Goal: Navigation & Orientation: Find specific page/section

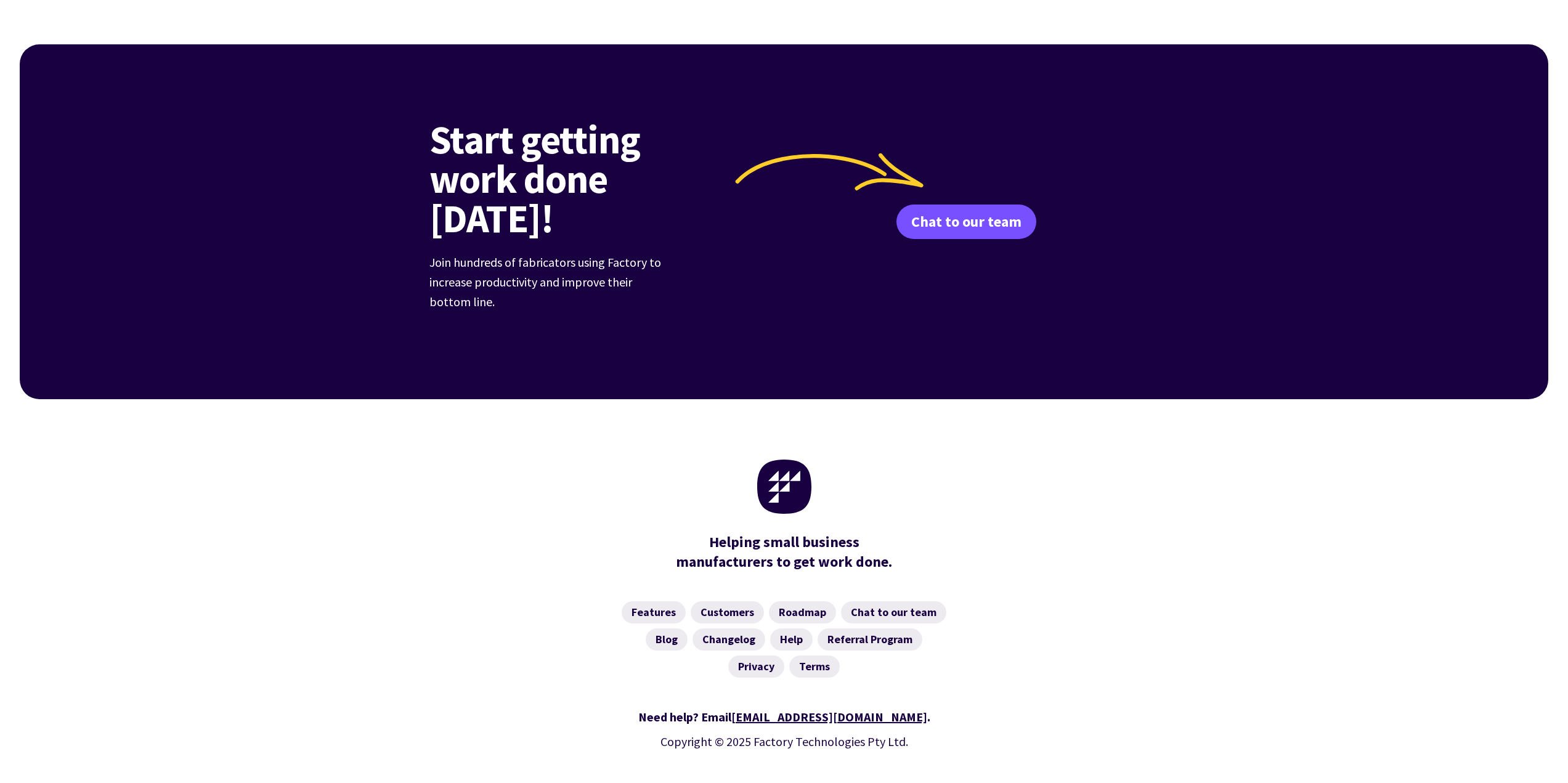
scroll to position [306, 0]
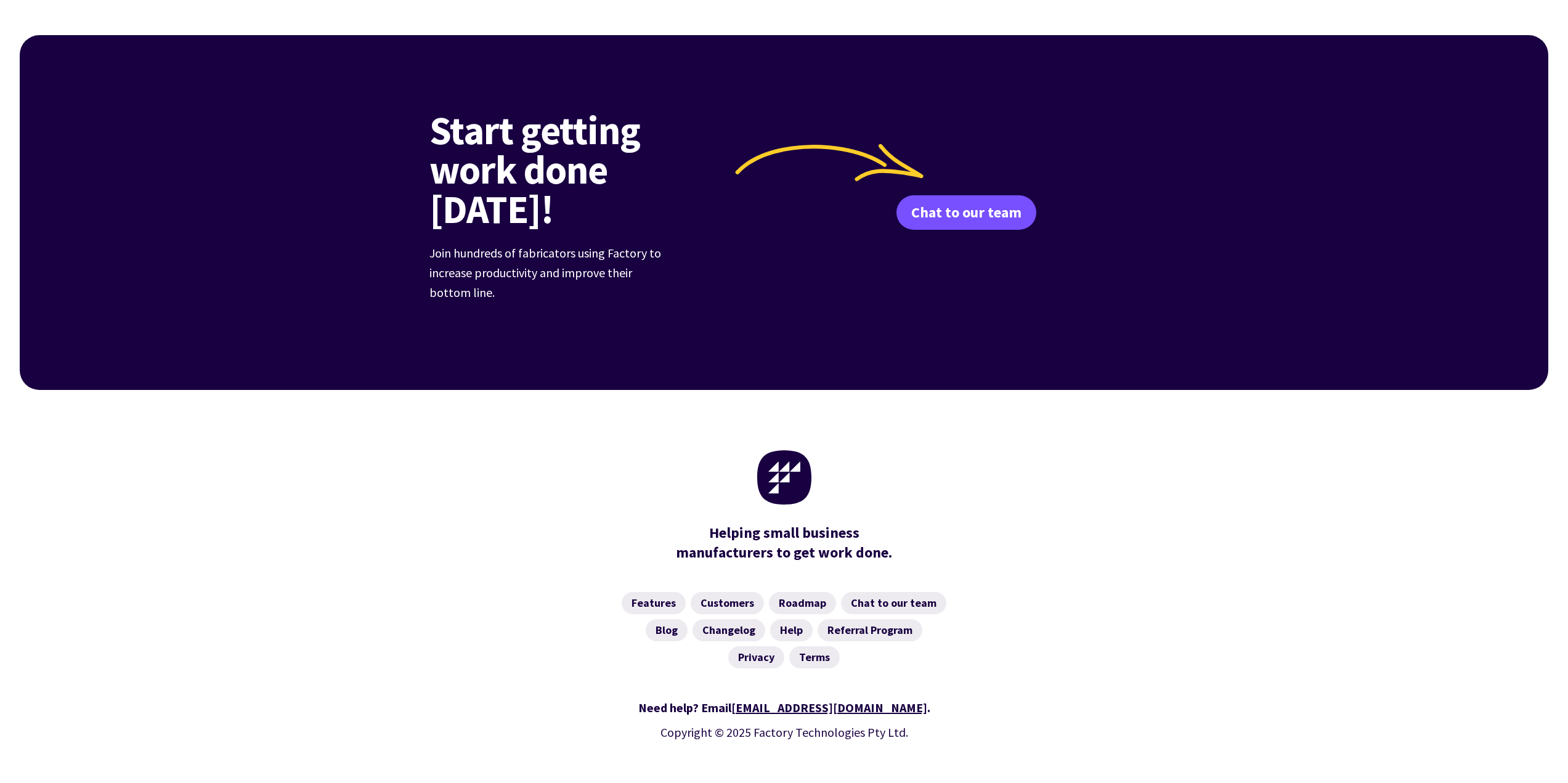
click at [796, 455] on img at bounding box center [784, 477] width 54 height 54
click at [771, 451] on img at bounding box center [784, 477] width 54 height 54
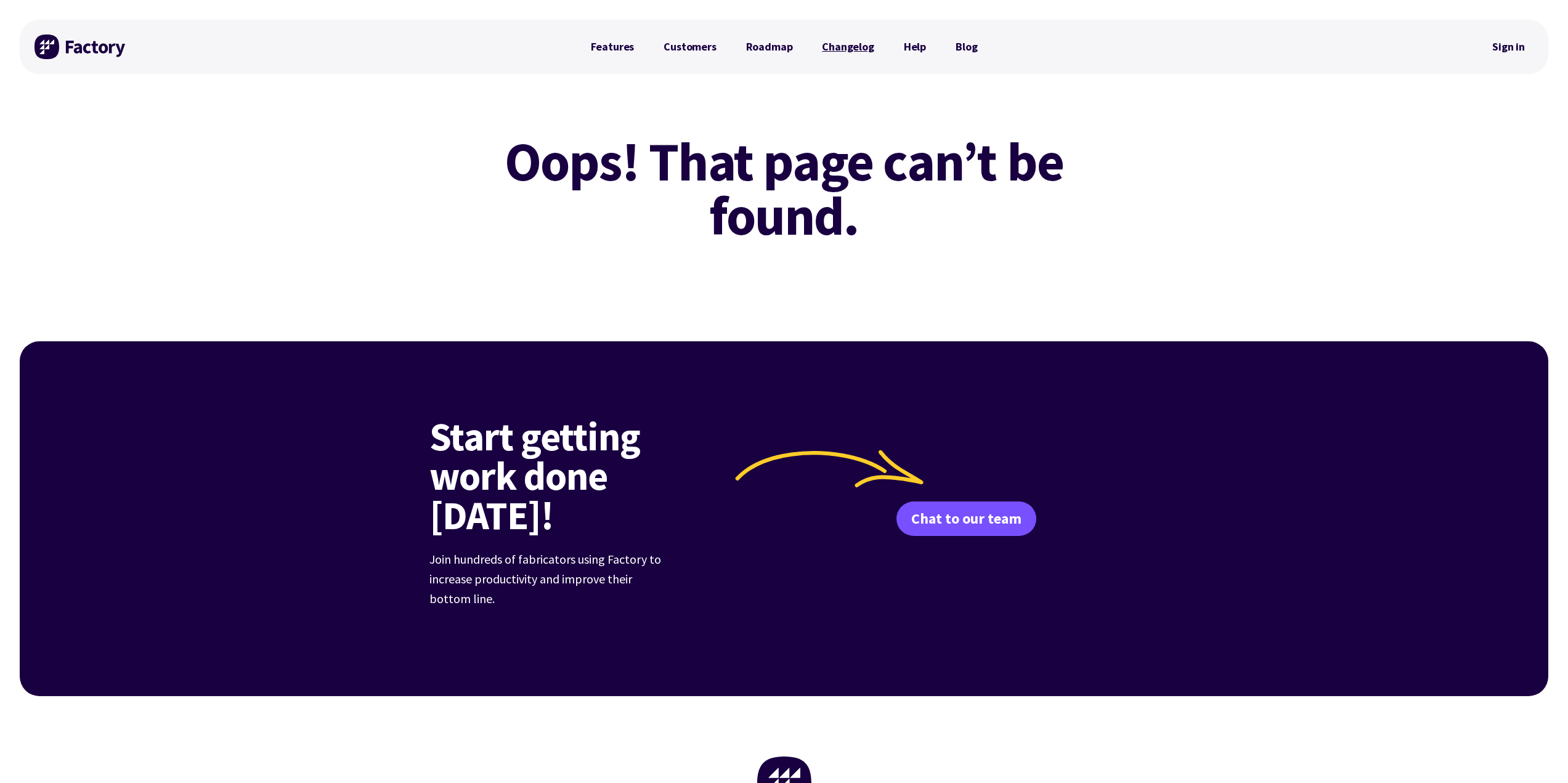
click at [846, 49] on link "Changelog" at bounding box center [848, 47] width 81 height 25
click at [775, 38] on link "Roadmap" at bounding box center [770, 47] width 76 height 25
click at [703, 52] on link "Customers" at bounding box center [689, 47] width 82 height 25
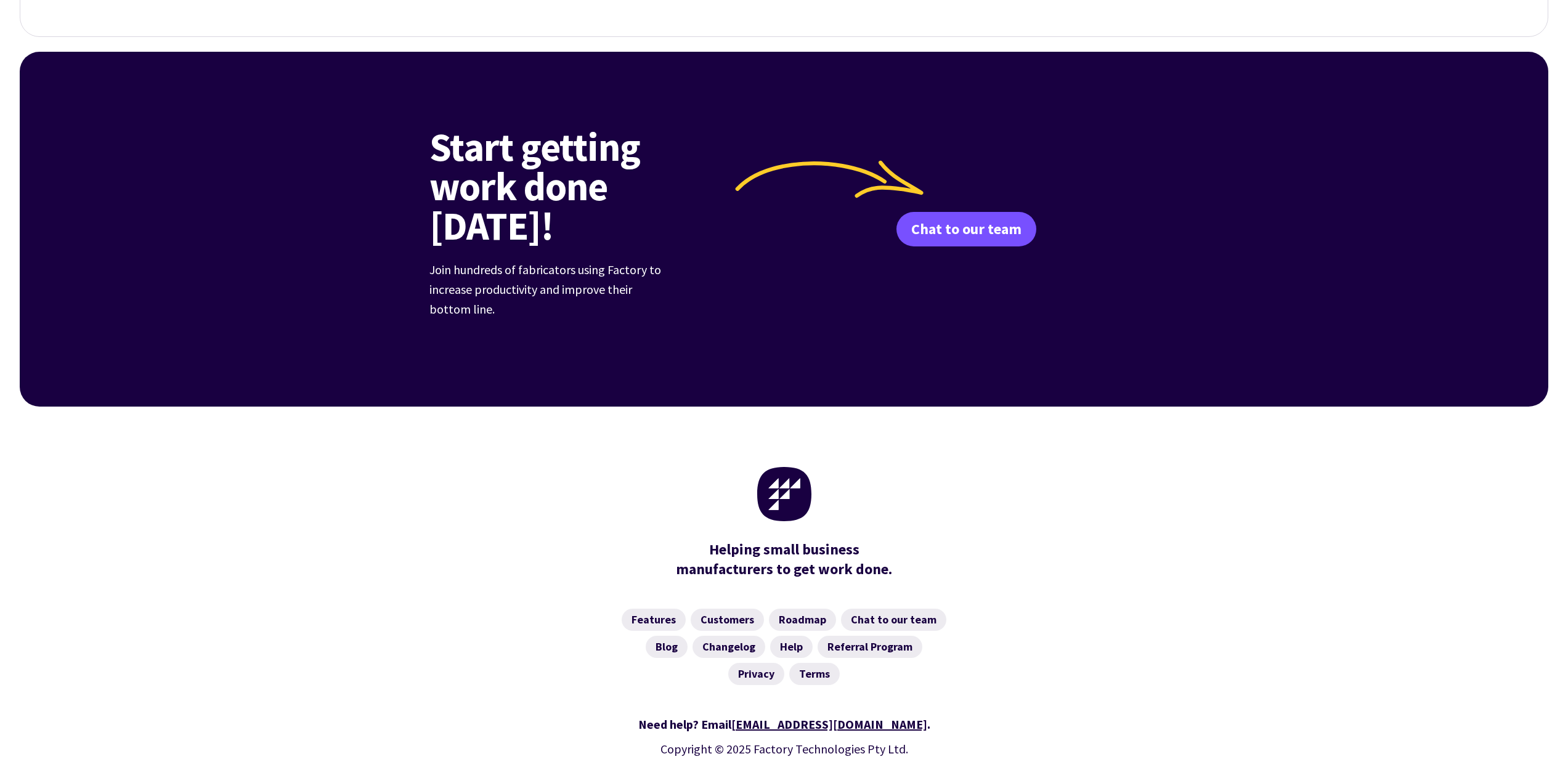
scroll to position [1557, 0]
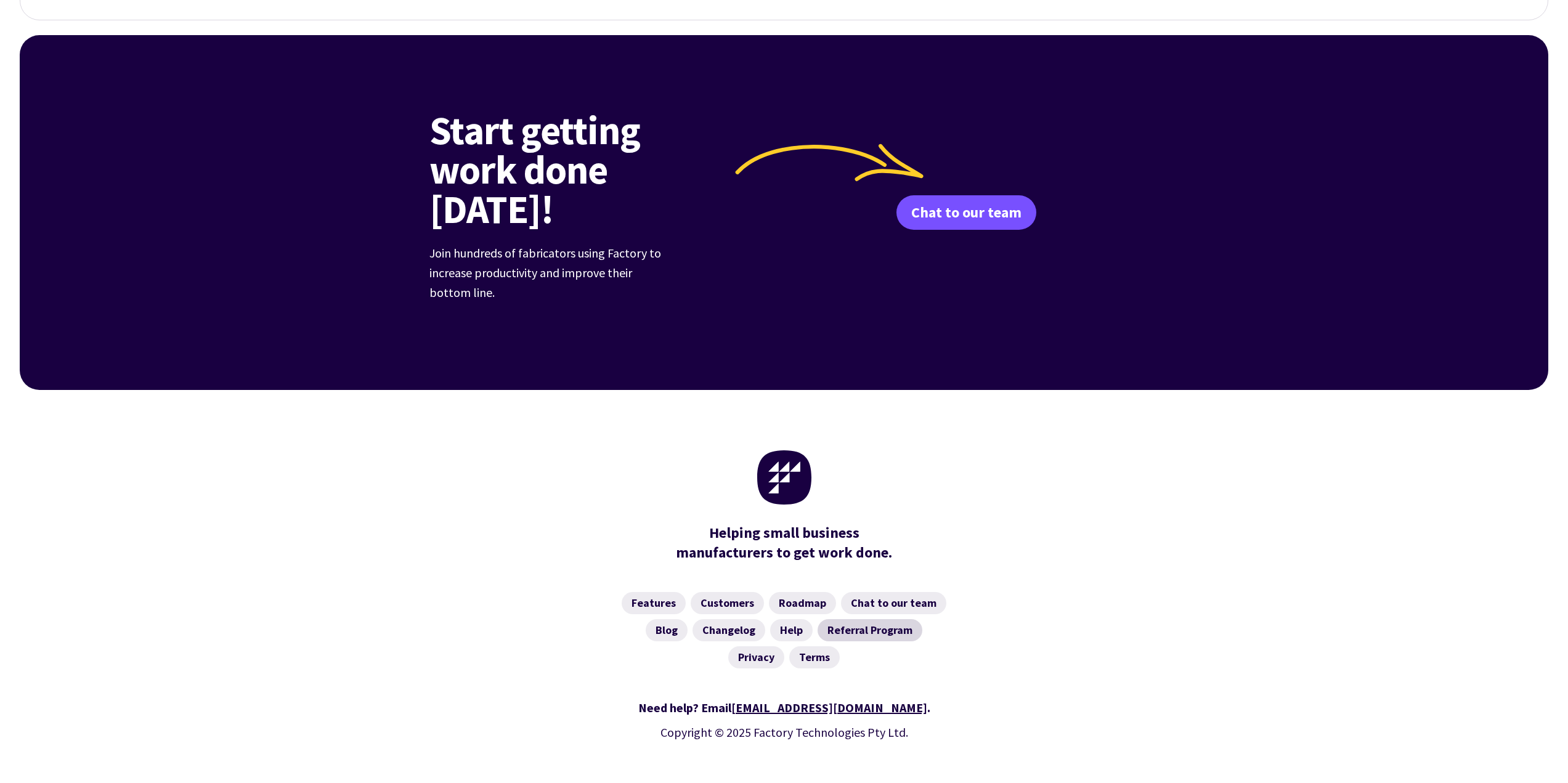
click at [890, 619] on link "Referral Program" at bounding box center [870, 630] width 105 height 22
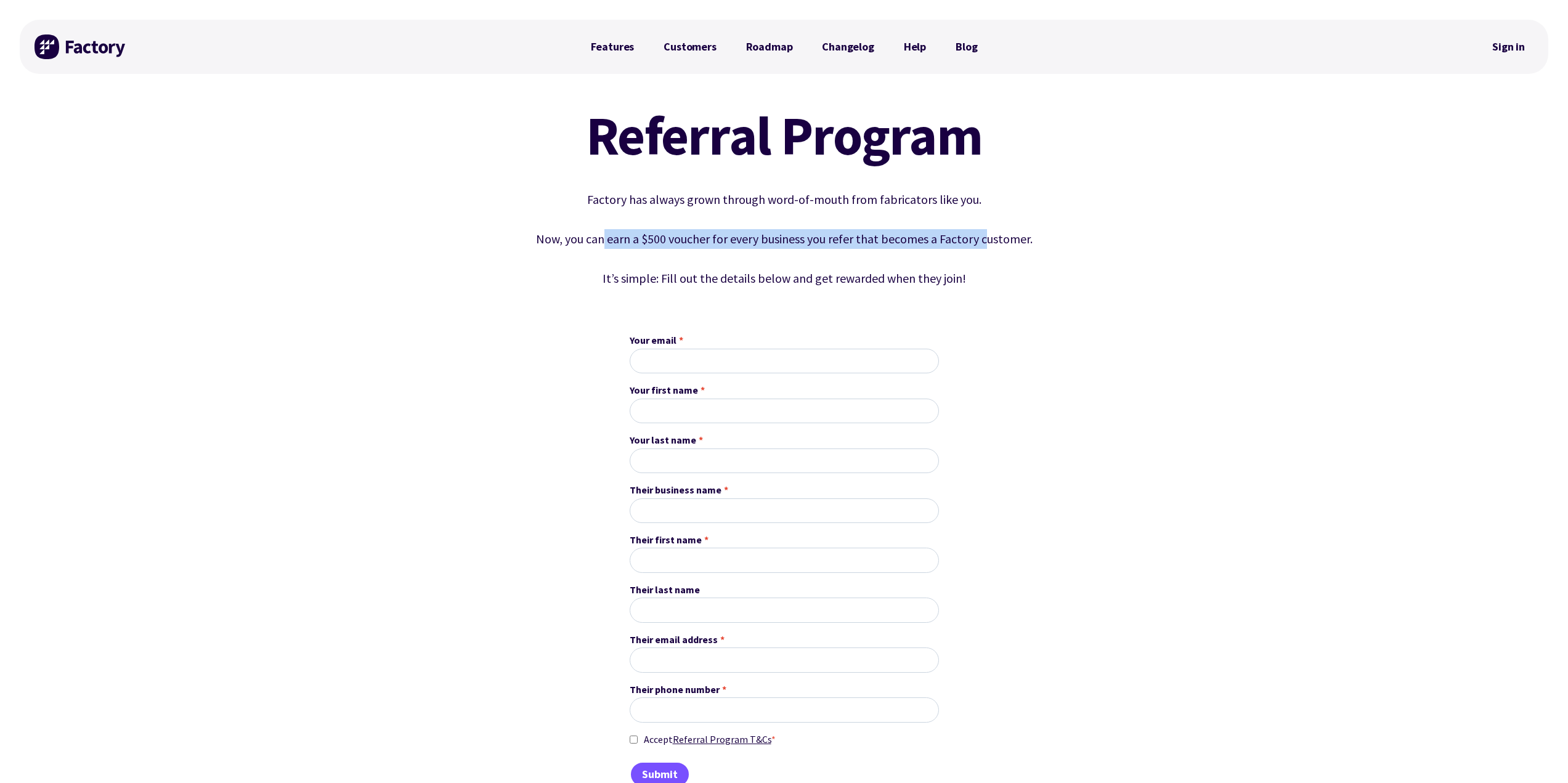
drag, startPoint x: 607, startPoint y: 244, endPoint x: 996, endPoint y: 240, distance: 389.0
click at [989, 239] on p "Now, you can earn a $500 voucher for every business you refer that becomes a Fa…" at bounding box center [784, 239] width 560 height 20
click at [1017, 258] on div "Referral Program Factory has always grown through word-of-mouth from fabricator…" at bounding box center [784, 198] width 560 height 180
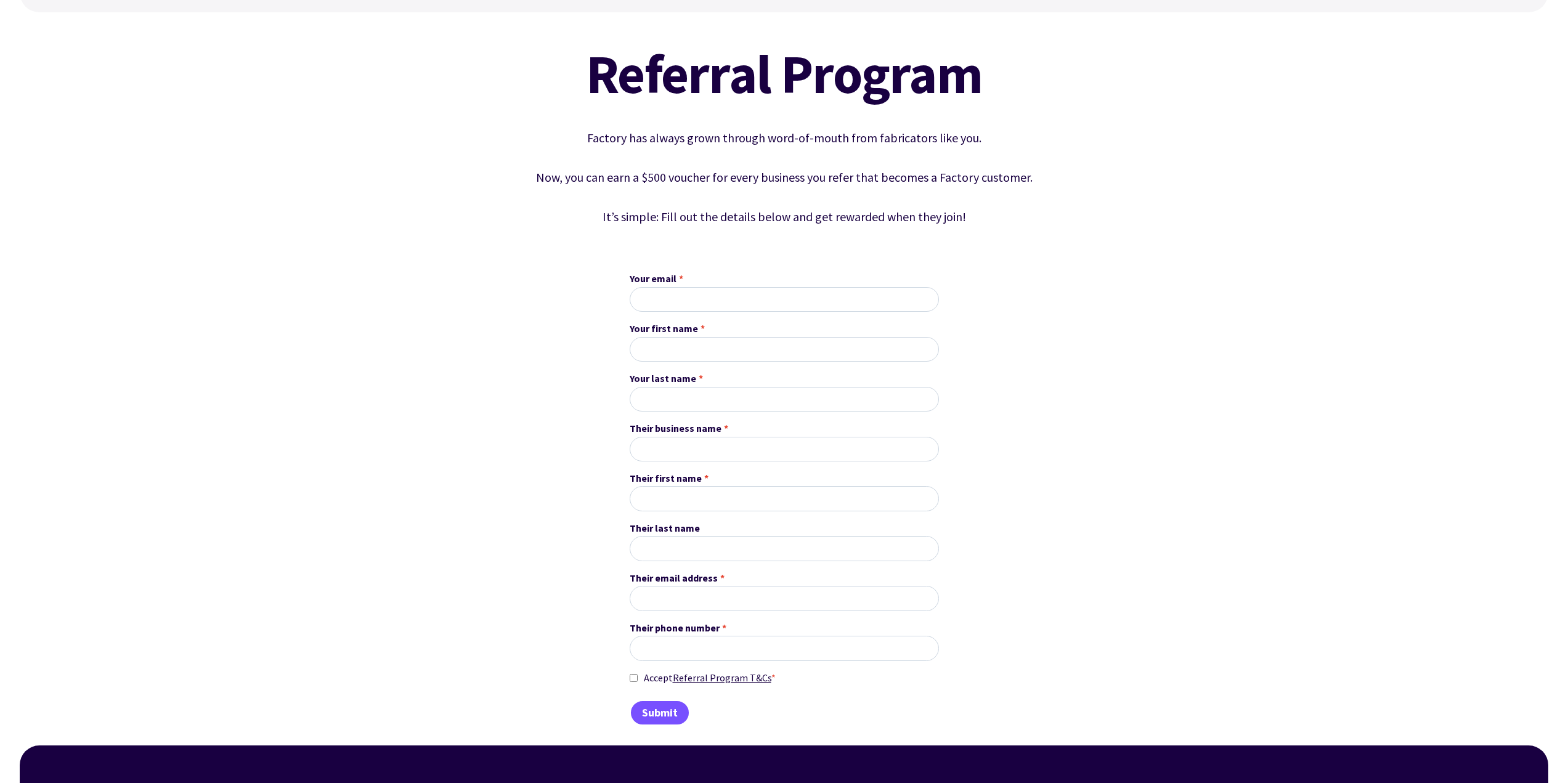
click at [979, 287] on div "Referral Program Factory has always grown through word-of-mouth from fabricator…" at bounding box center [784, 379] width 560 height 693
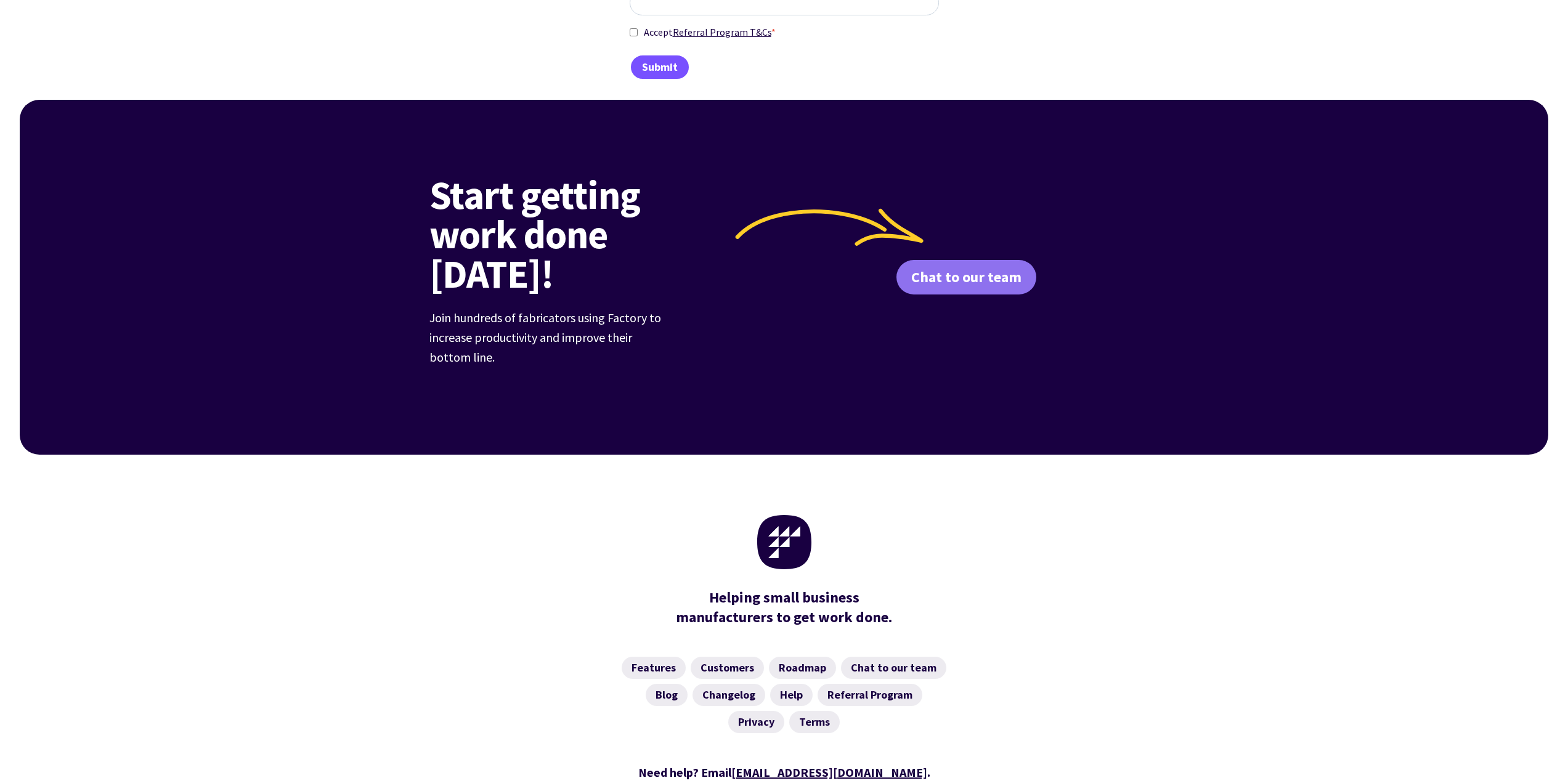
scroll to position [772, 0]
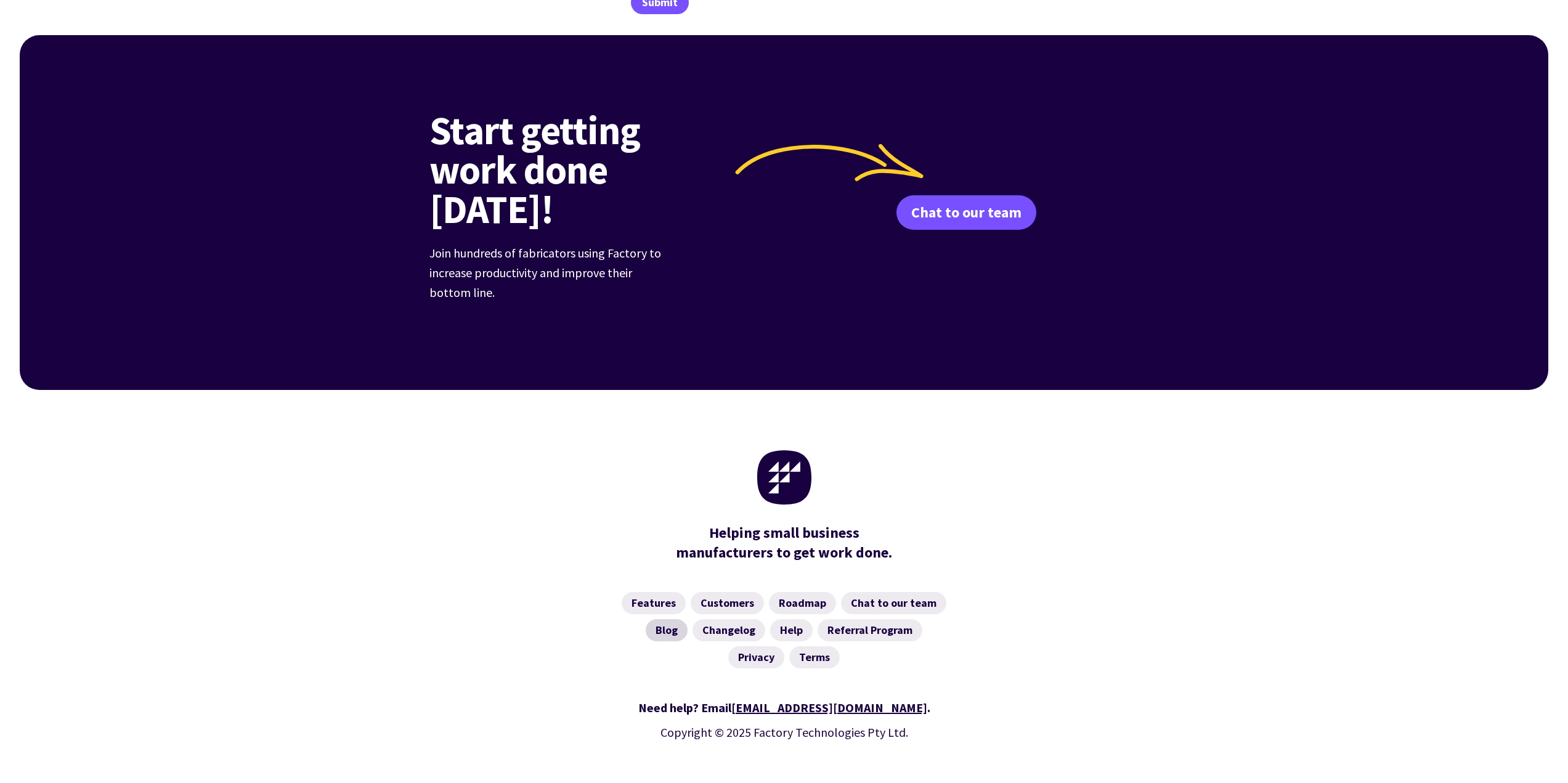
click at [657, 619] on link "Blog" at bounding box center [667, 630] width 42 height 22
